Goal: Task Accomplishment & Management: Manage account settings

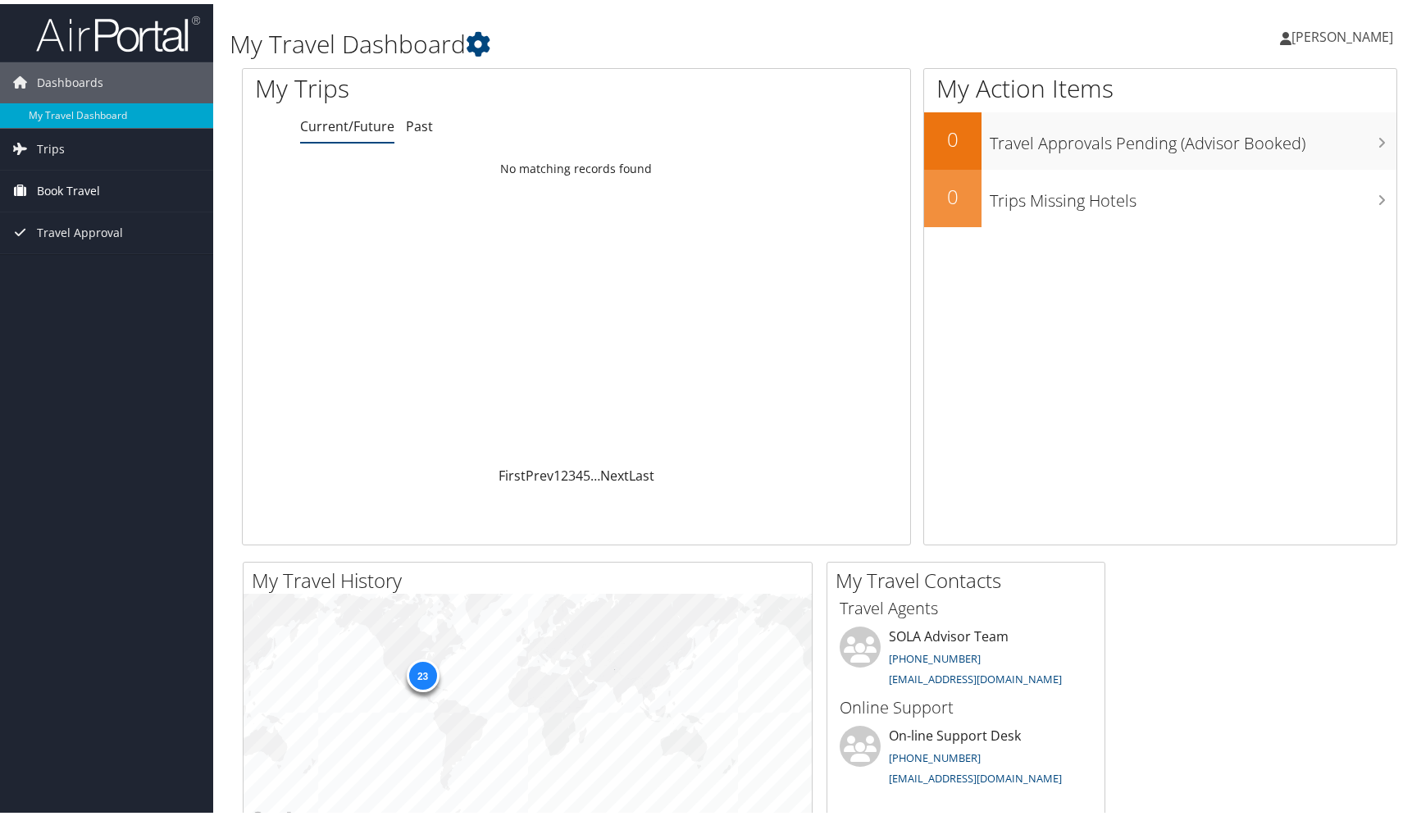
click at [56, 189] on span "Book Travel" at bounding box center [68, 186] width 63 height 41
click at [93, 240] on link "Book/Manage Online Trips" at bounding box center [106, 244] width 213 height 25
click at [75, 227] on span "Travel Approval" at bounding box center [80, 228] width 86 height 41
click at [79, 336] on link "Approvals (Beta)" at bounding box center [106, 335] width 213 height 25
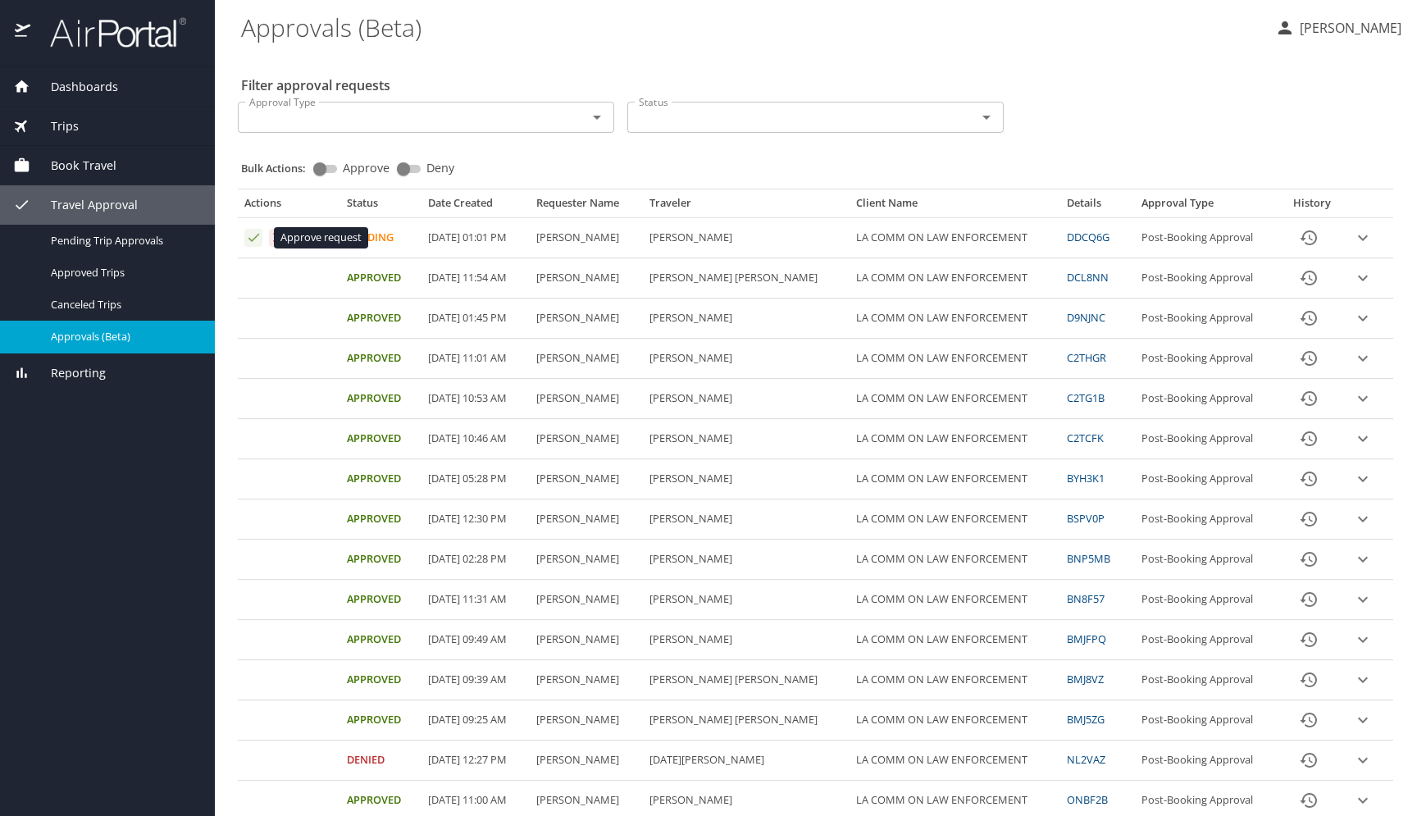
click at [251, 234] on icon "Approval table" at bounding box center [254, 238] width 16 height 16
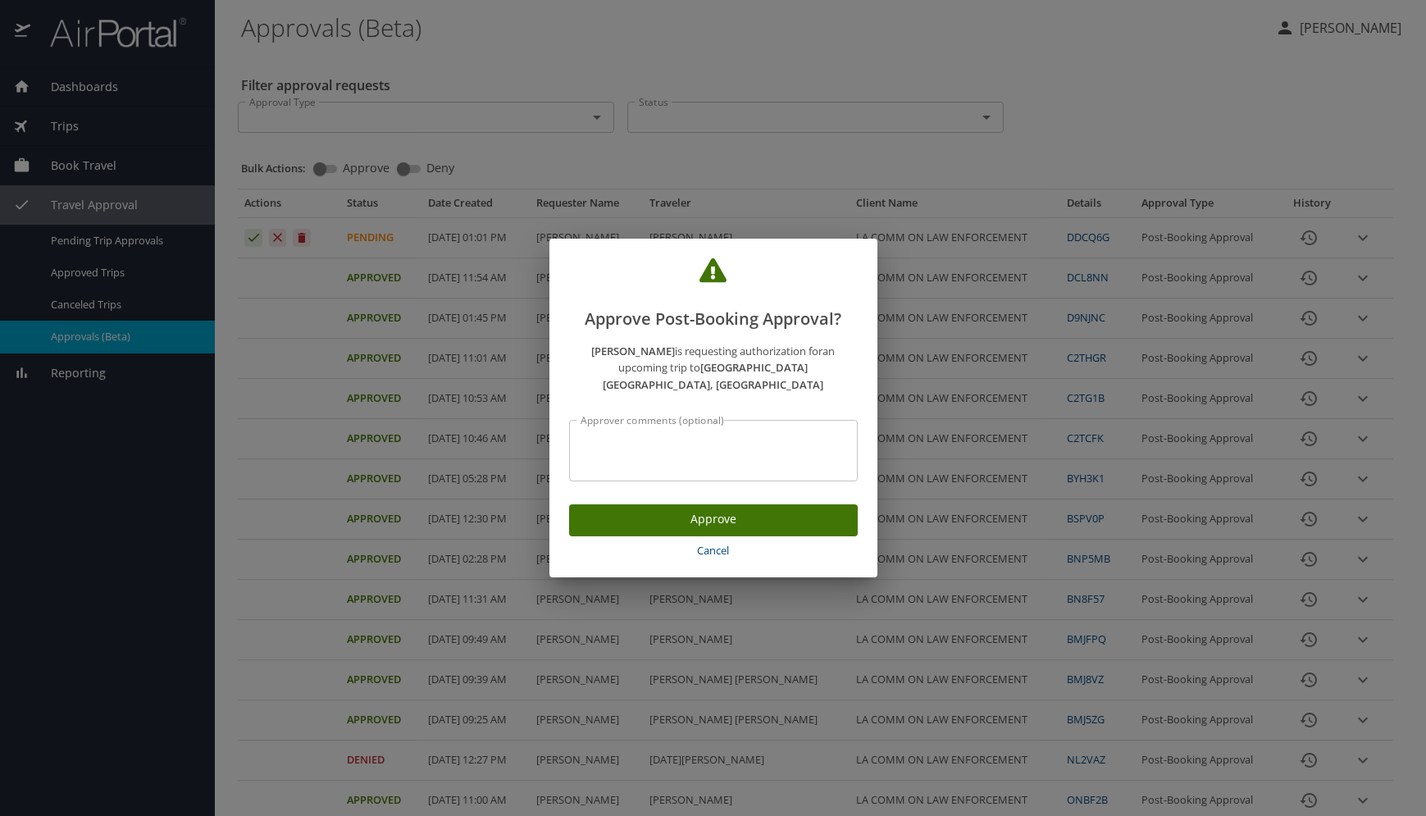
click at [700, 510] on span "Approve" at bounding box center [713, 519] width 262 height 21
